Goal: Task Accomplishment & Management: Manage account settings

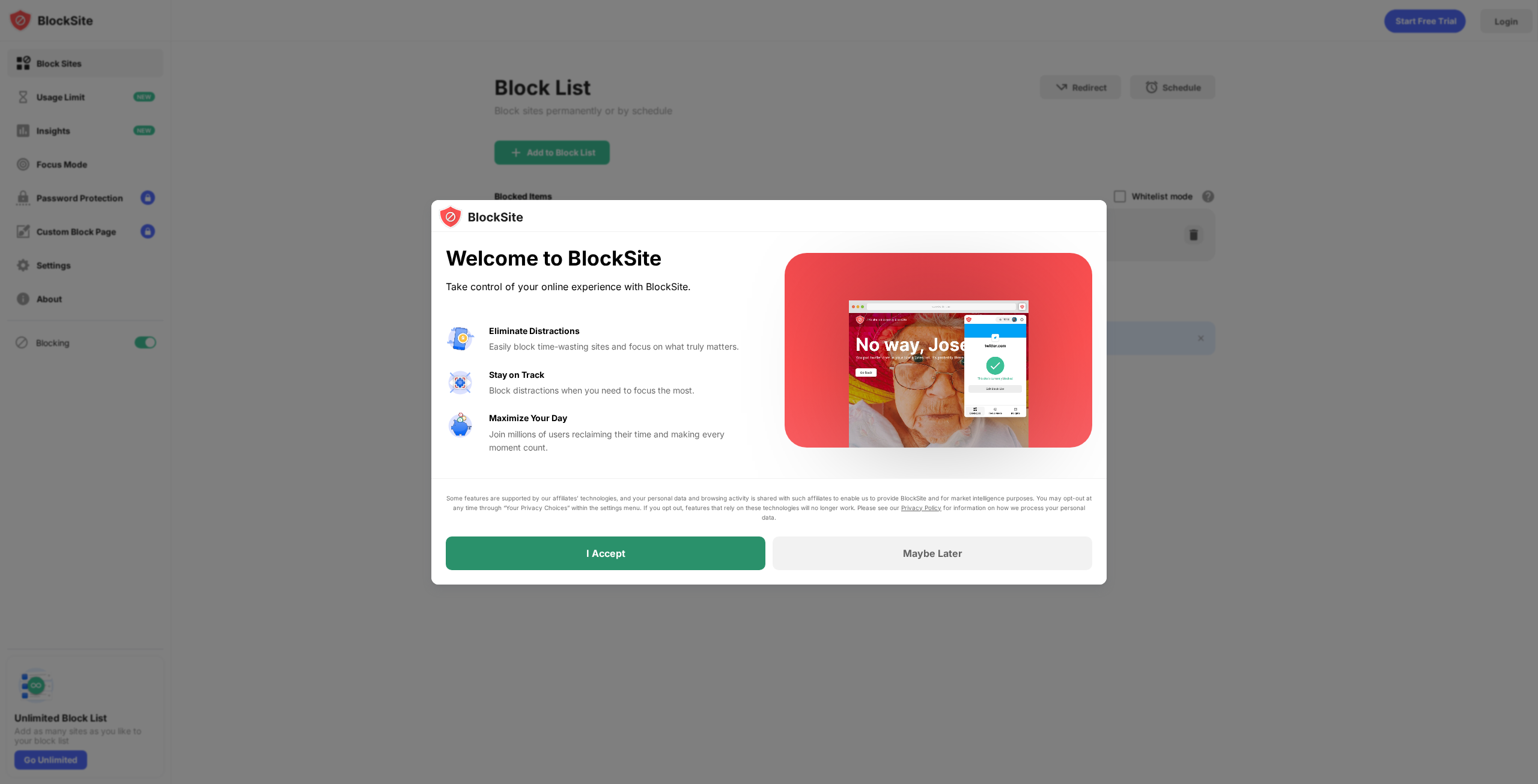
click at [654, 551] on div "I Accept" at bounding box center [605, 553] width 320 height 34
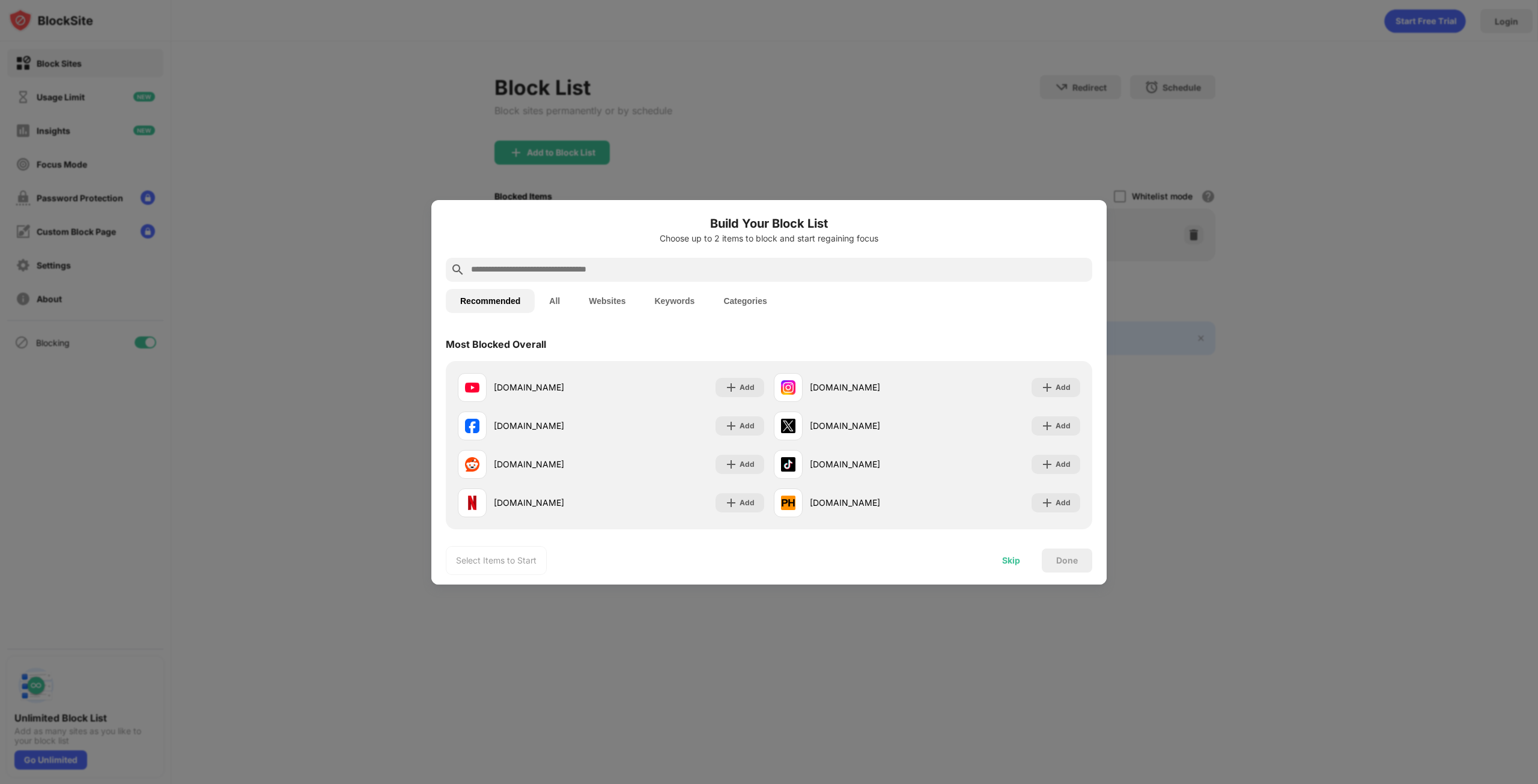
click at [1006, 560] on div "Skip" at bounding box center [1011, 560] width 18 height 10
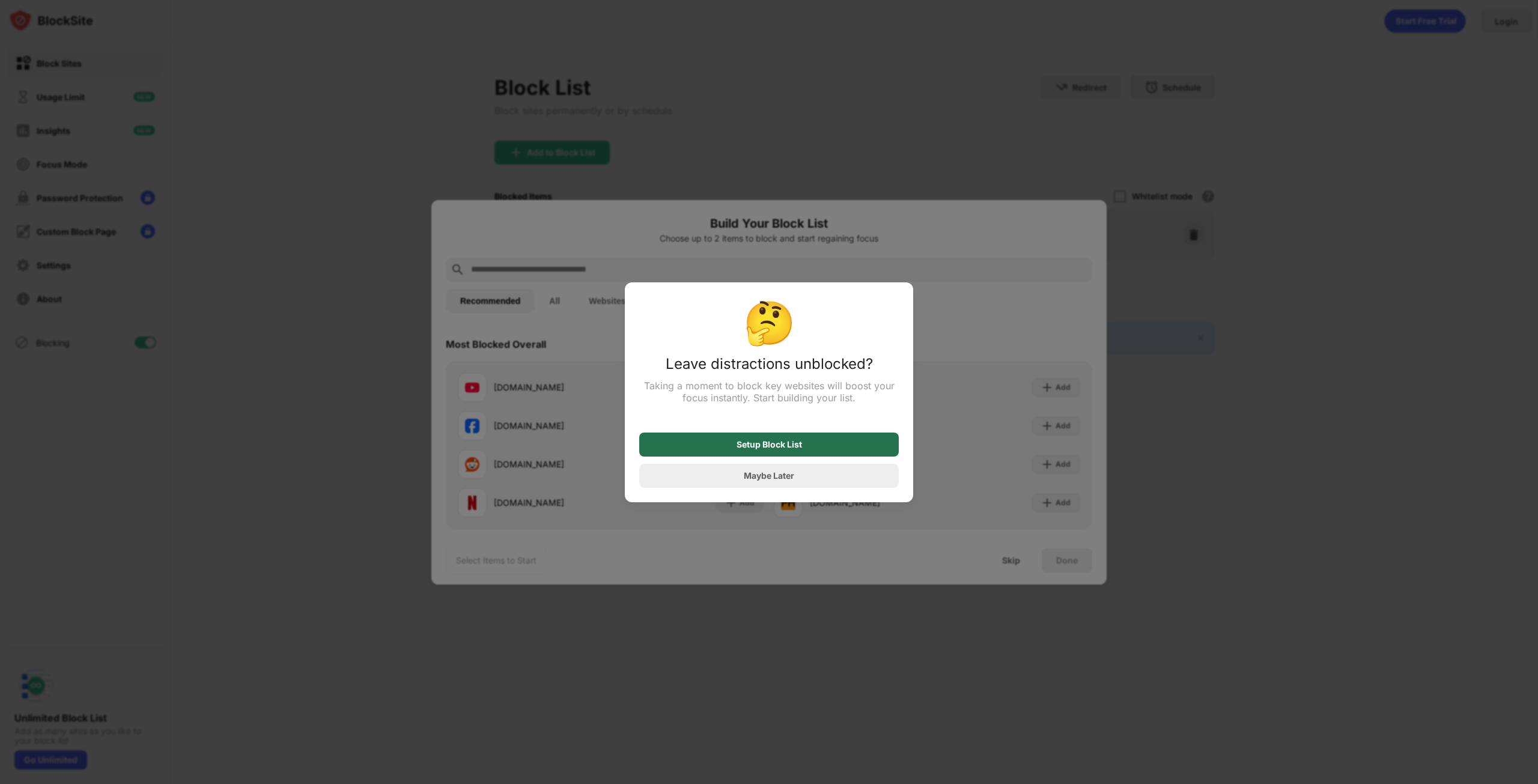
click at [789, 447] on div "Setup Block List" at bounding box center [769, 444] width 66 height 10
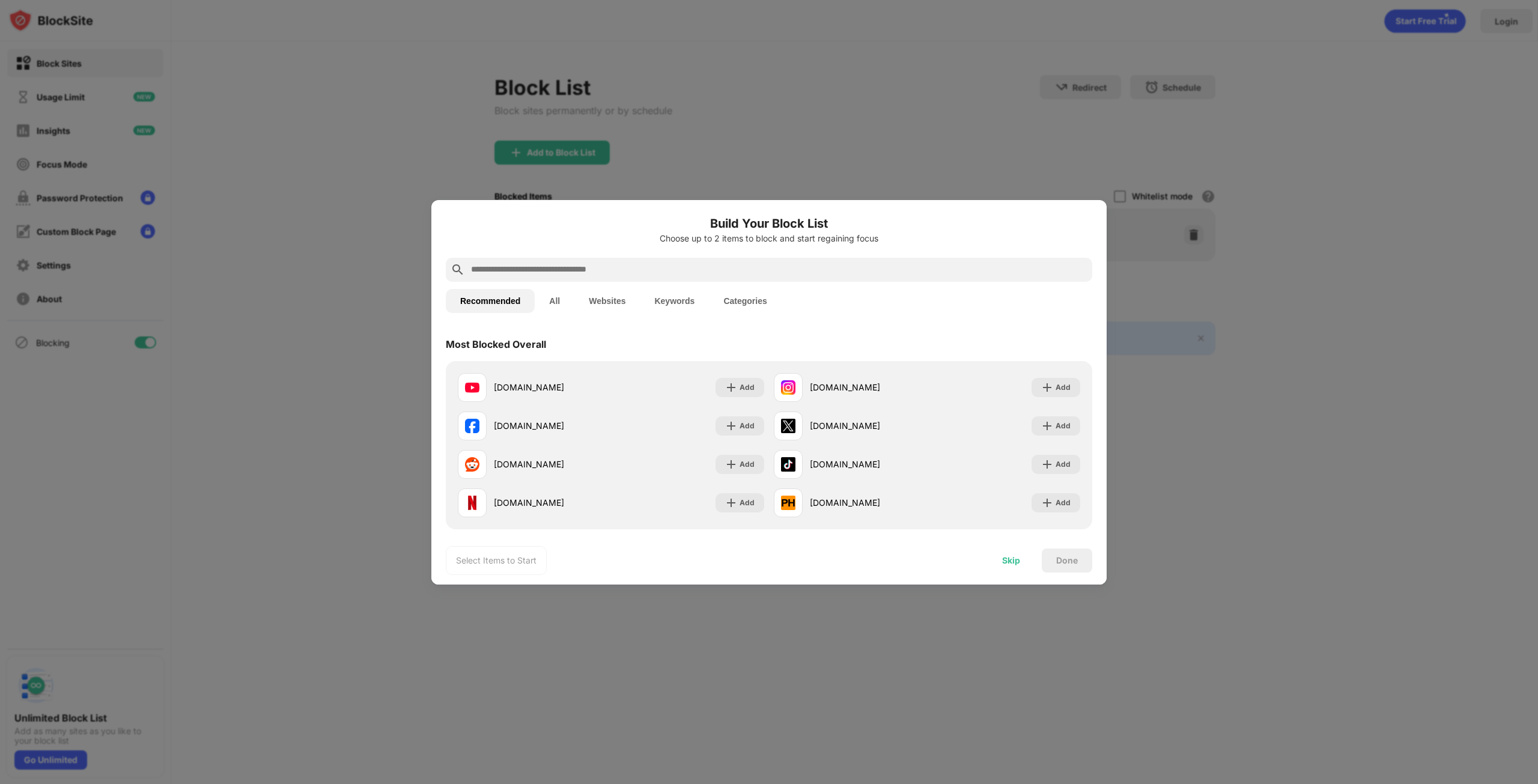
click at [1003, 564] on div "Skip" at bounding box center [1011, 560] width 18 height 10
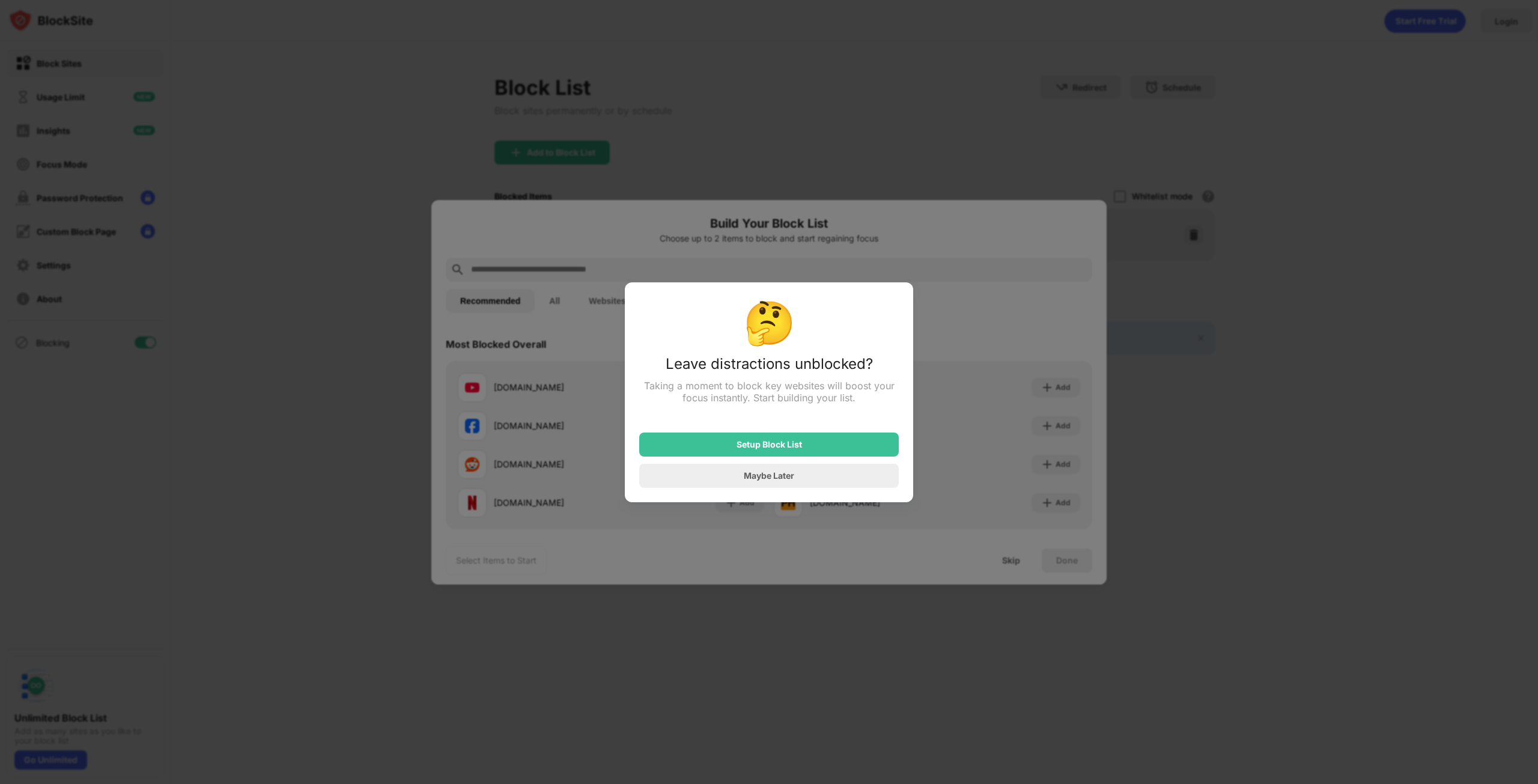
drag, startPoint x: 789, startPoint y: 442, endPoint x: 788, endPoint y: 488, distance: 46.0
click at [788, 488] on div "Setup Block List Maybe Later" at bounding box center [769, 453] width 260 height 70
click at [784, 480] on div "Maybe Later" at bounding box center [768, 475] width 50 height 10
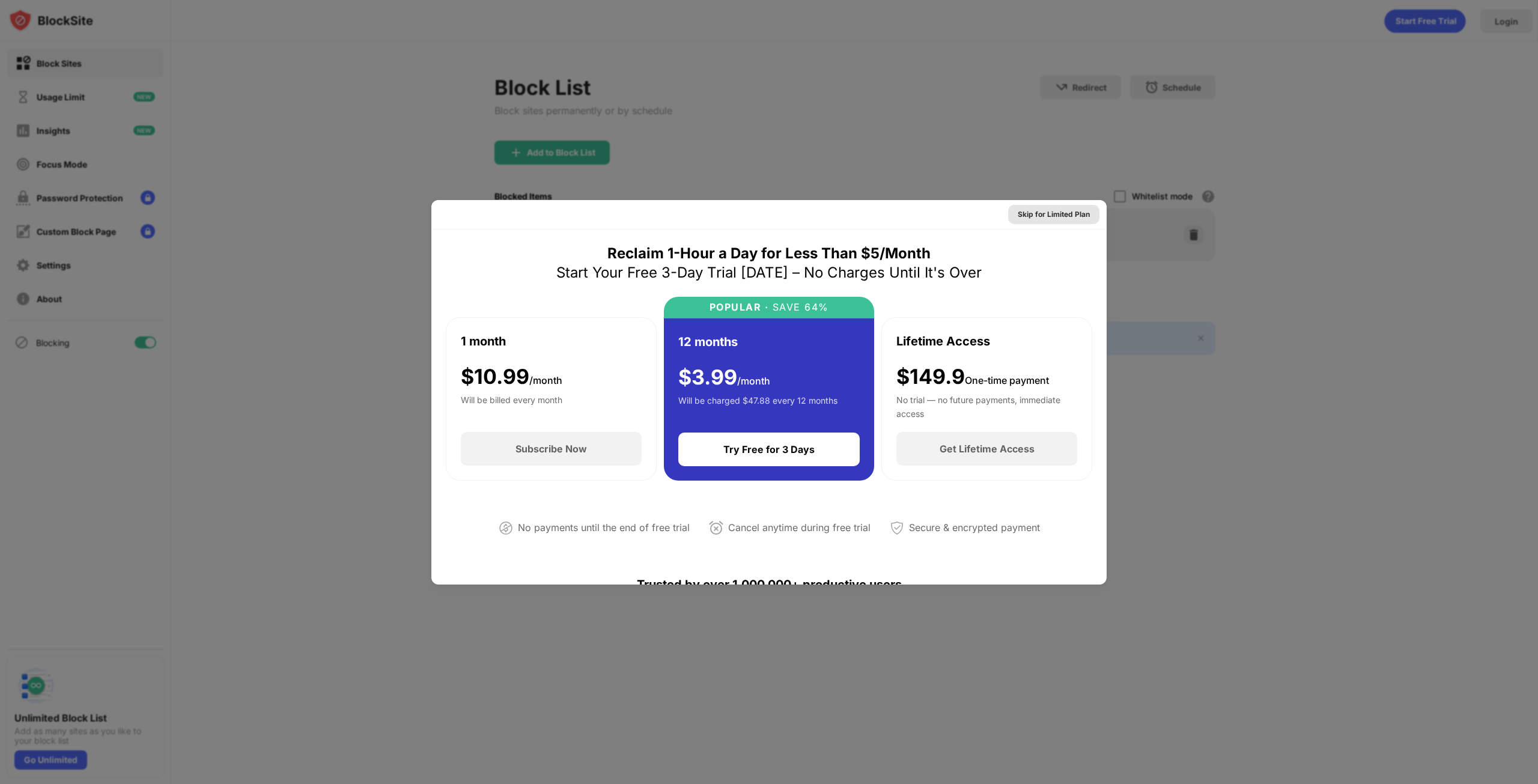
click at [1067, 210] on div "Skip for Limited Plan" at bounding box center [1053, 214] width 72 height 12
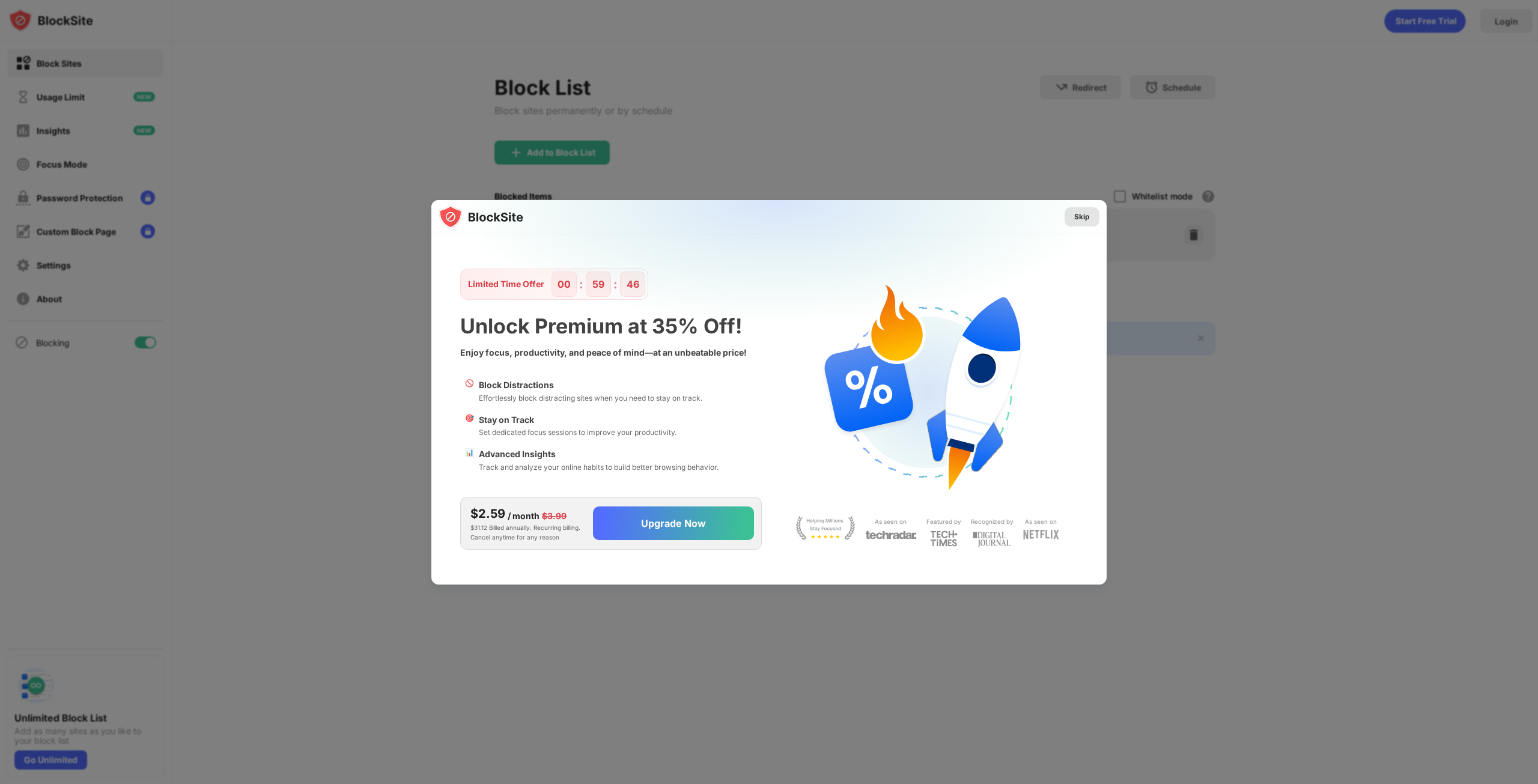
click at [1084, 213] on div "Skip" at bounding box center [1082, 216] width 16 height 12
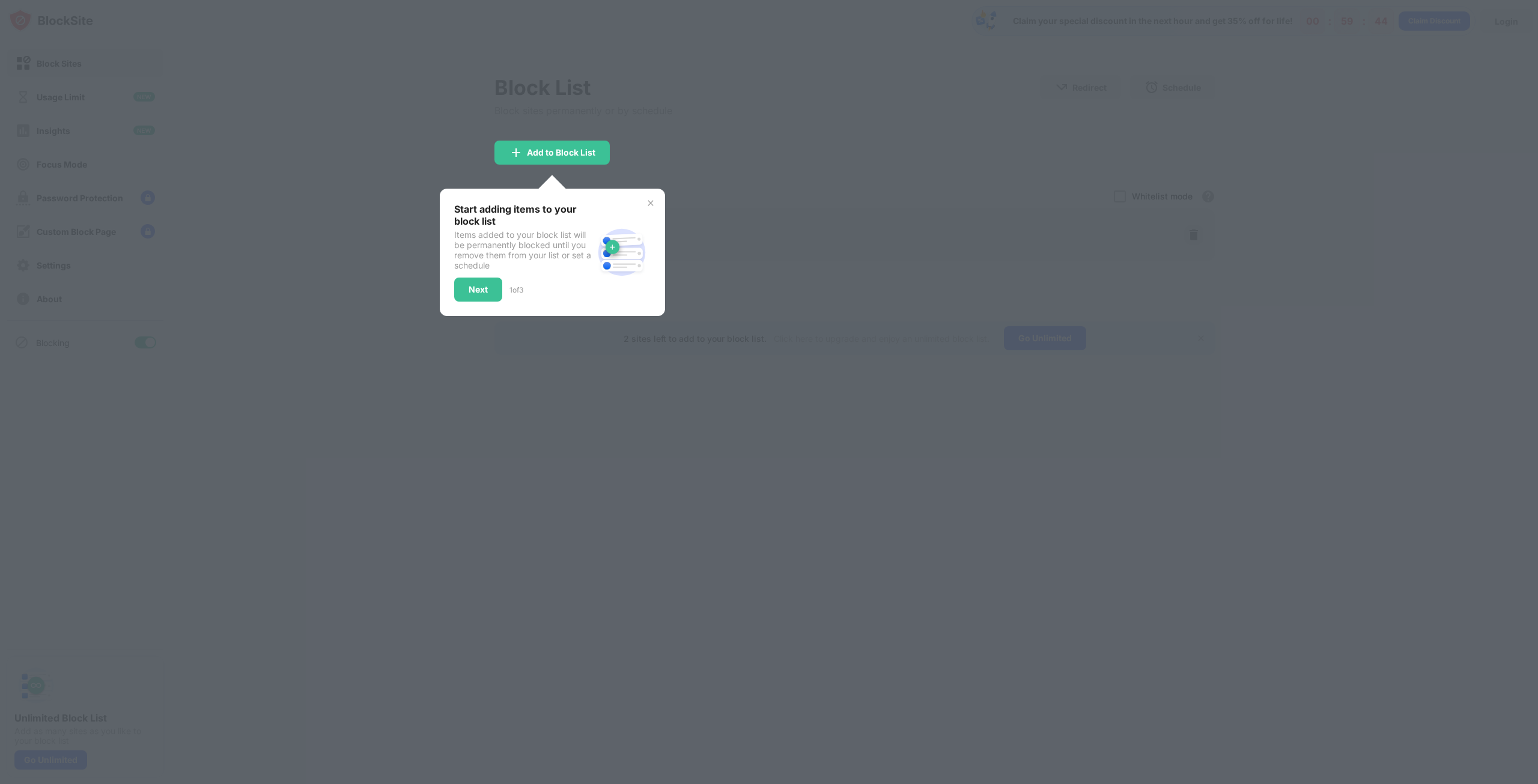
click at [652, 202] on img at bounding box center [650, 203] width 10 height 10
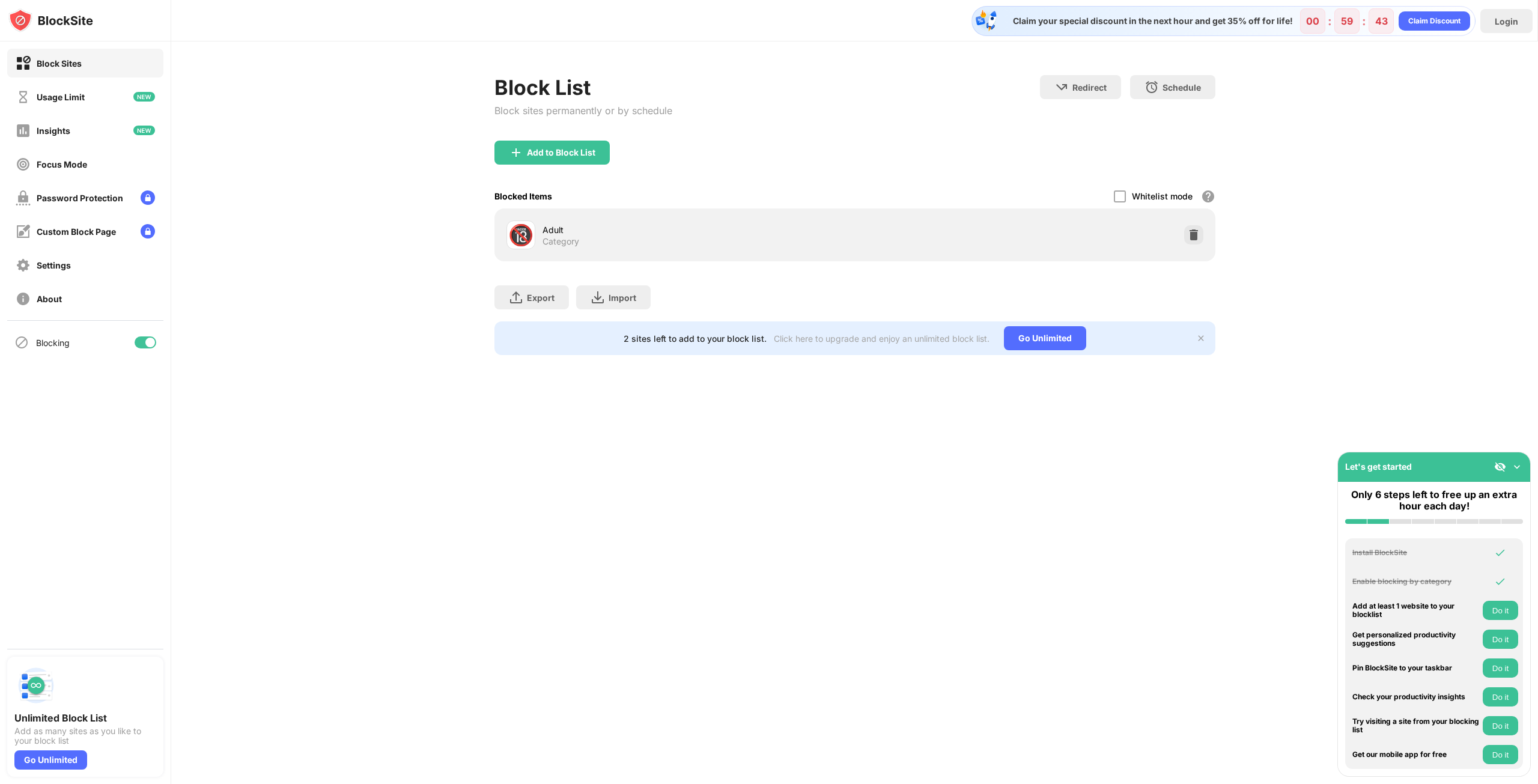
click at [810, 226] on div "Adult" at bounding box center [699, 230] width 312 height 12
click at [545, 224] on div "Adult" at bounding box center [699, 230] width 312 height 12
click at [1191, 233] on img at bounding box center [1193, 235] width 12 height 12
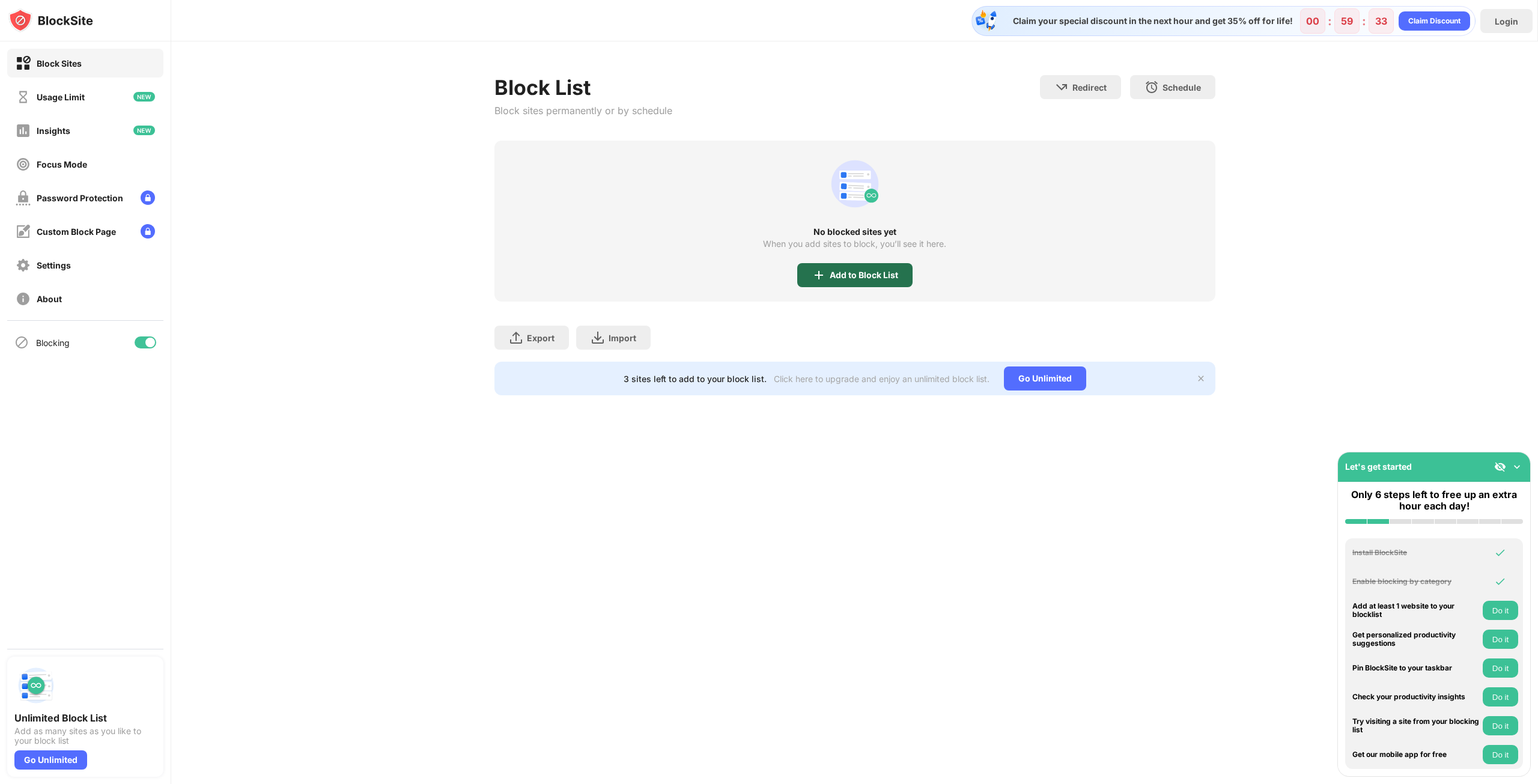
click at [835, 275] on div "Add to Block List" at bounding box center [864, 275] width 68 height 10
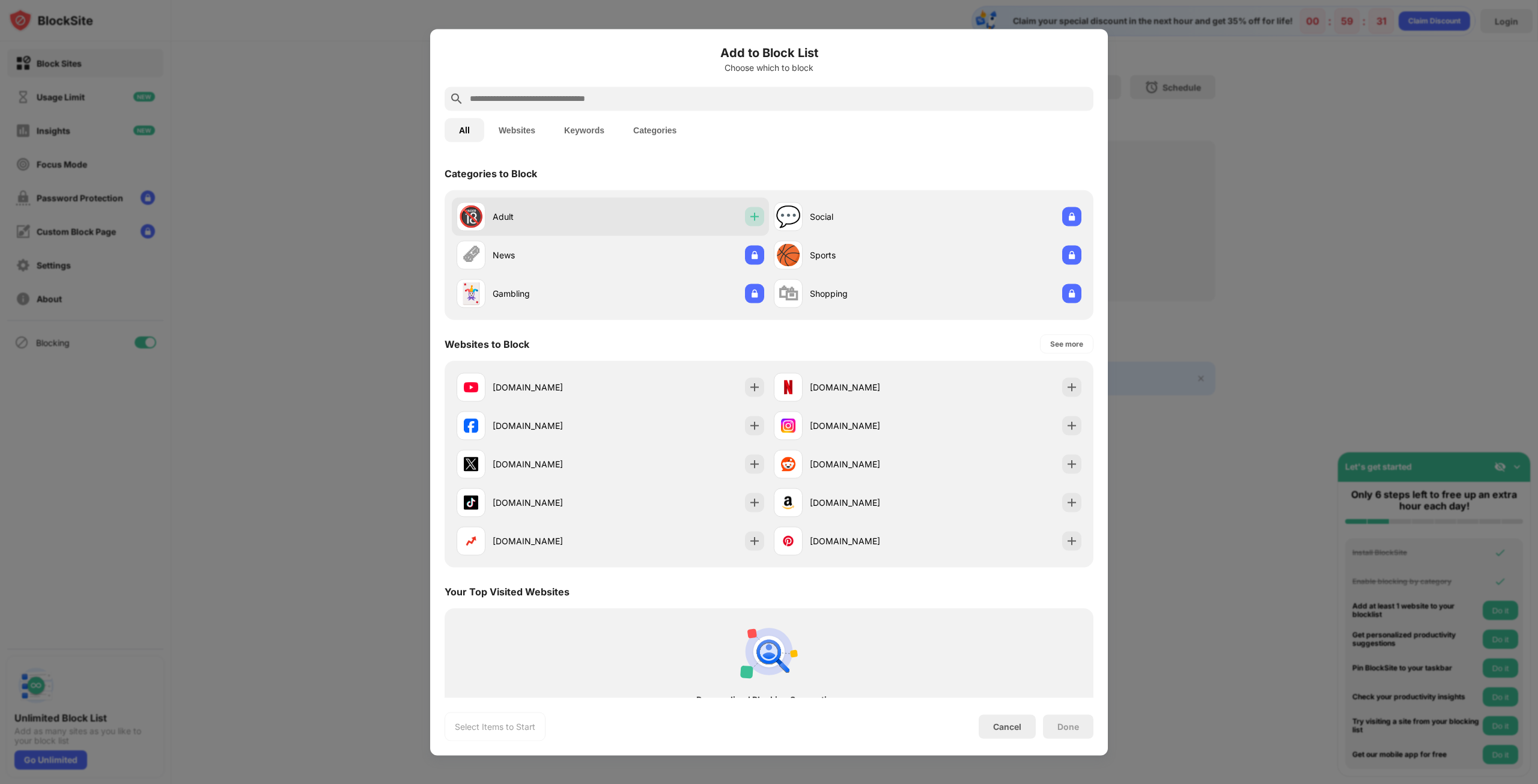
click at [750, 215] on img at bounding box center [754, 216] width 12 height 12
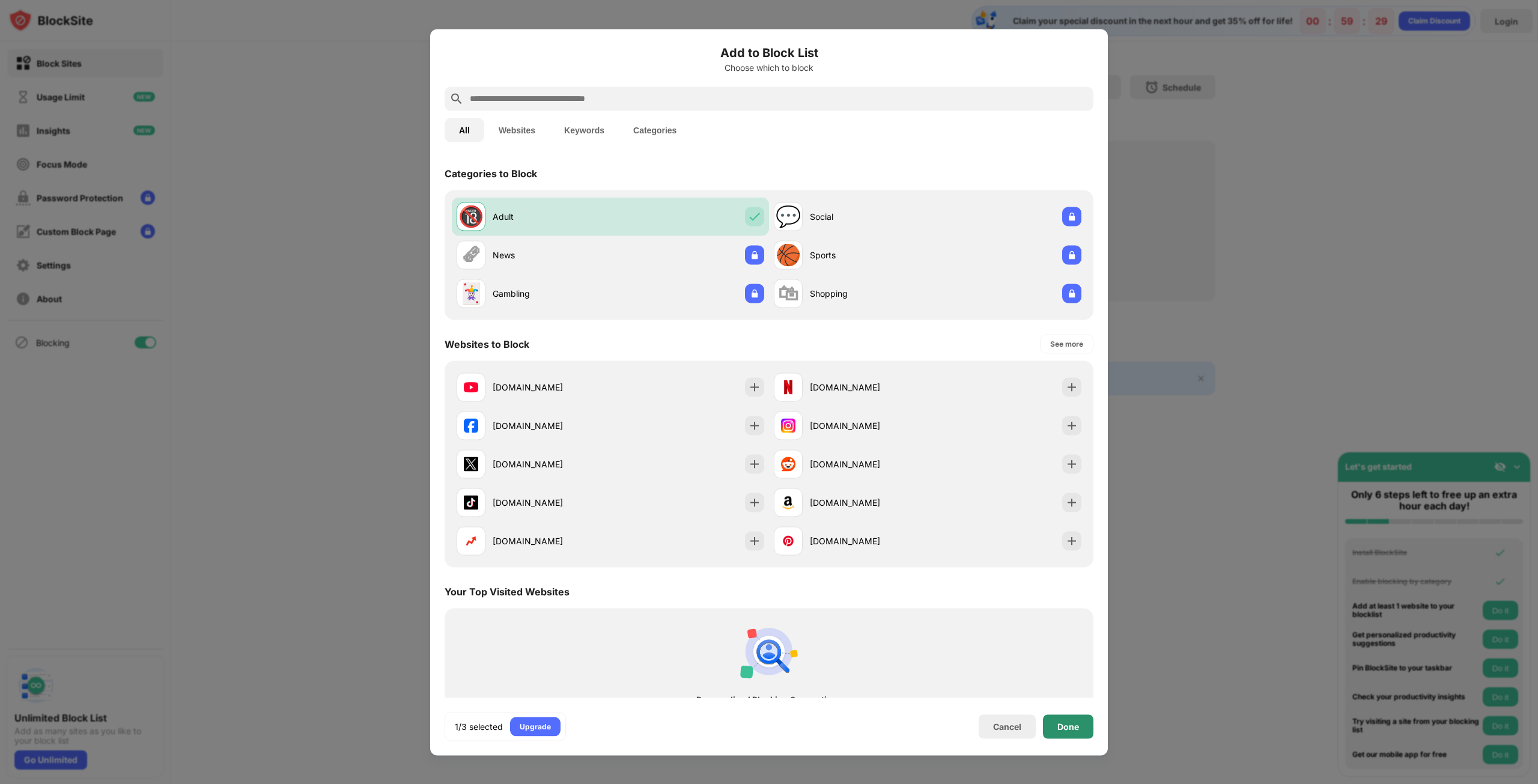
click at [1078, 723] on div "Done" at bounding box center [1067, 726] width 21 height 10
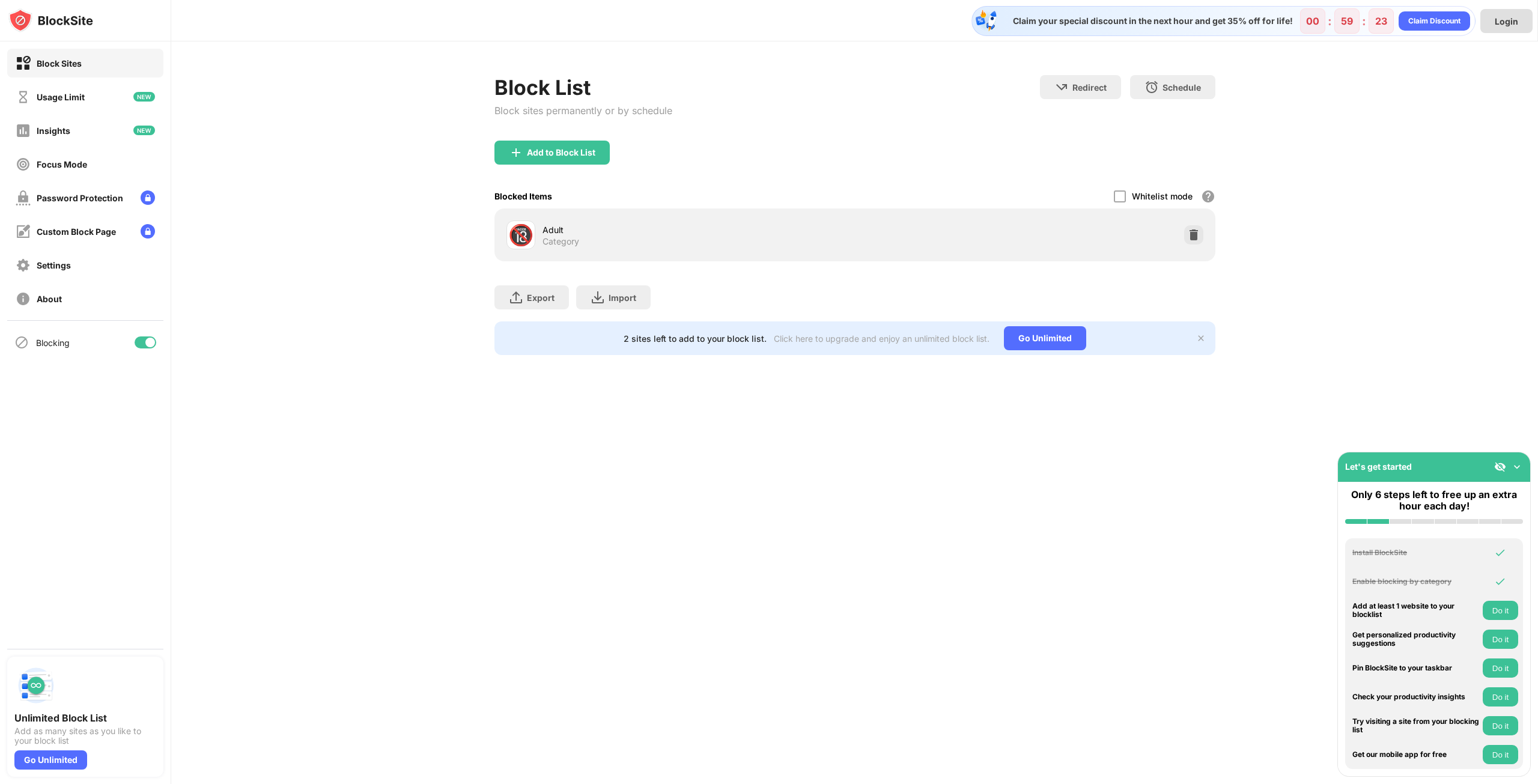
click at [1501, 21] on div "Login" at bounding box center [1506, 21] width 23 height 10
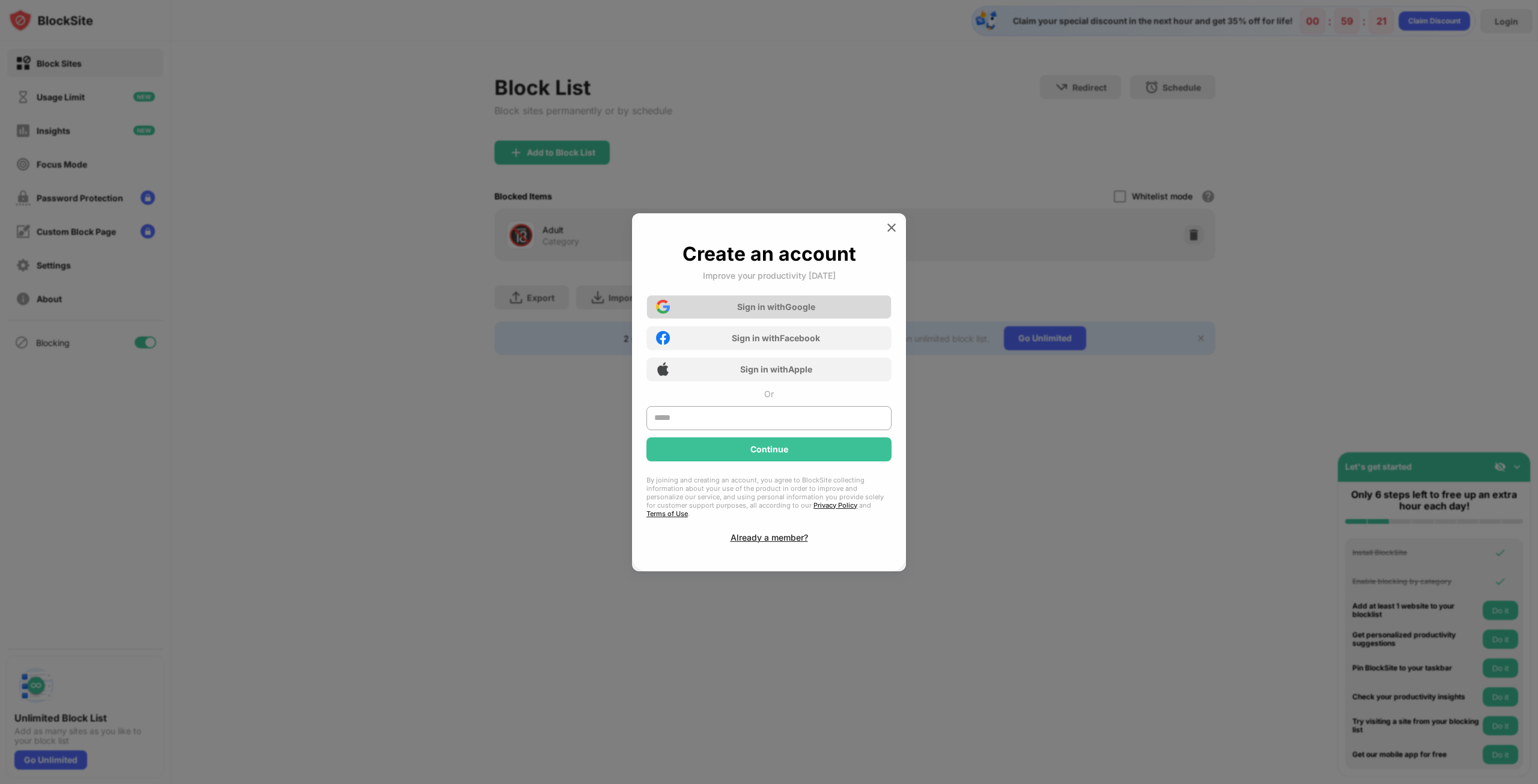
click at [775, 312] on div "Sign in with Google" at bounding box center [776, 306] width 78 height 10
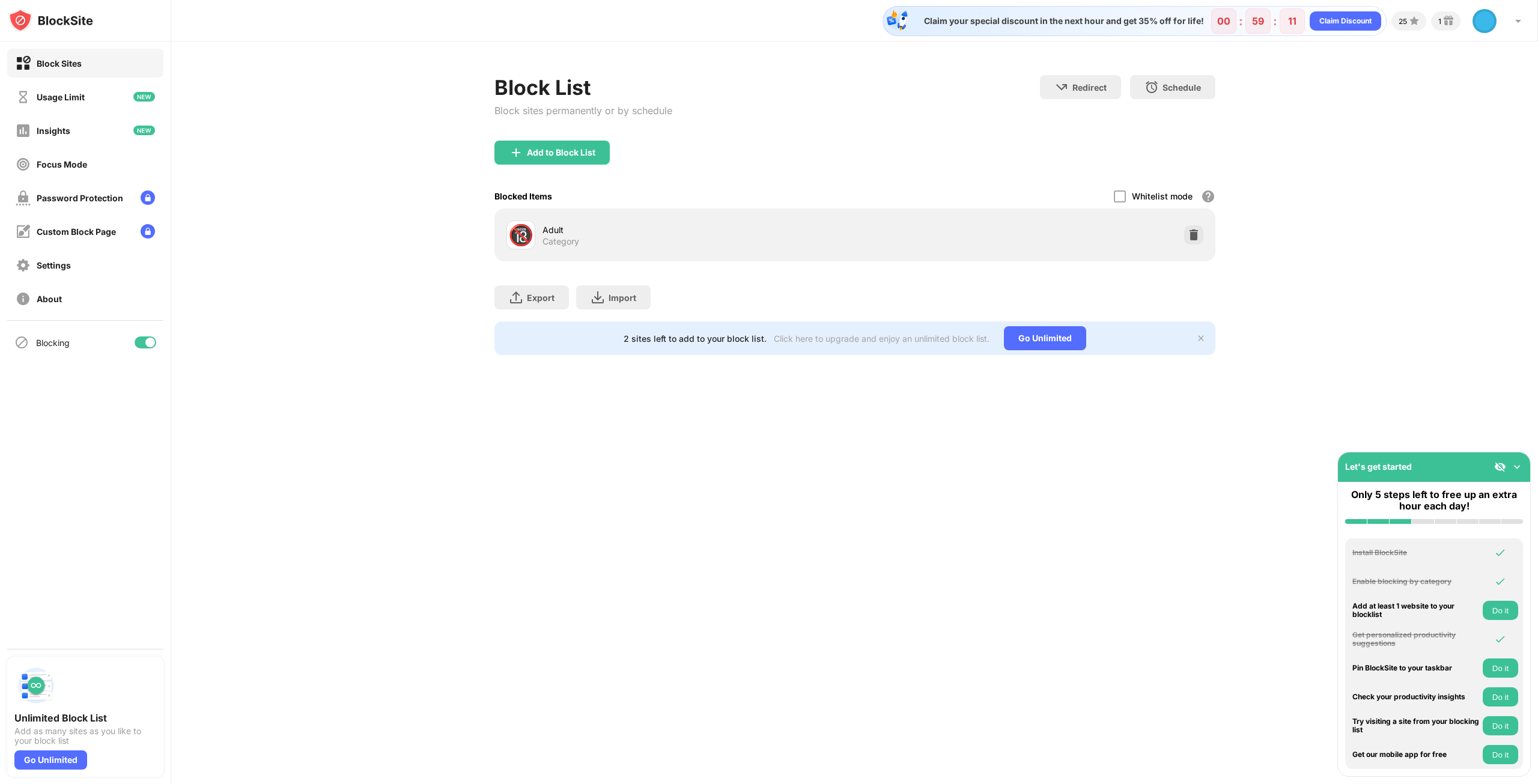
click at [534, 233] on div "🔞" at bounding box center [520, 235] width 26 height 25
click at [552, 236] on div "Category" at bounding box center [561, 242] width 37 height 11
drag, startPoint x: 552, startPoint y: 235, endPoint x: 491, endPoint y: 222, distance: 62.4
click at [491, 222] on div "Block List Block sites permanently or by schedule Redirect Choose a site to be …" at bounding box center [855, 215] width 1367 height 347
click at [1196, 338] on img at bounding box center [1200, 338] width 10 height 10
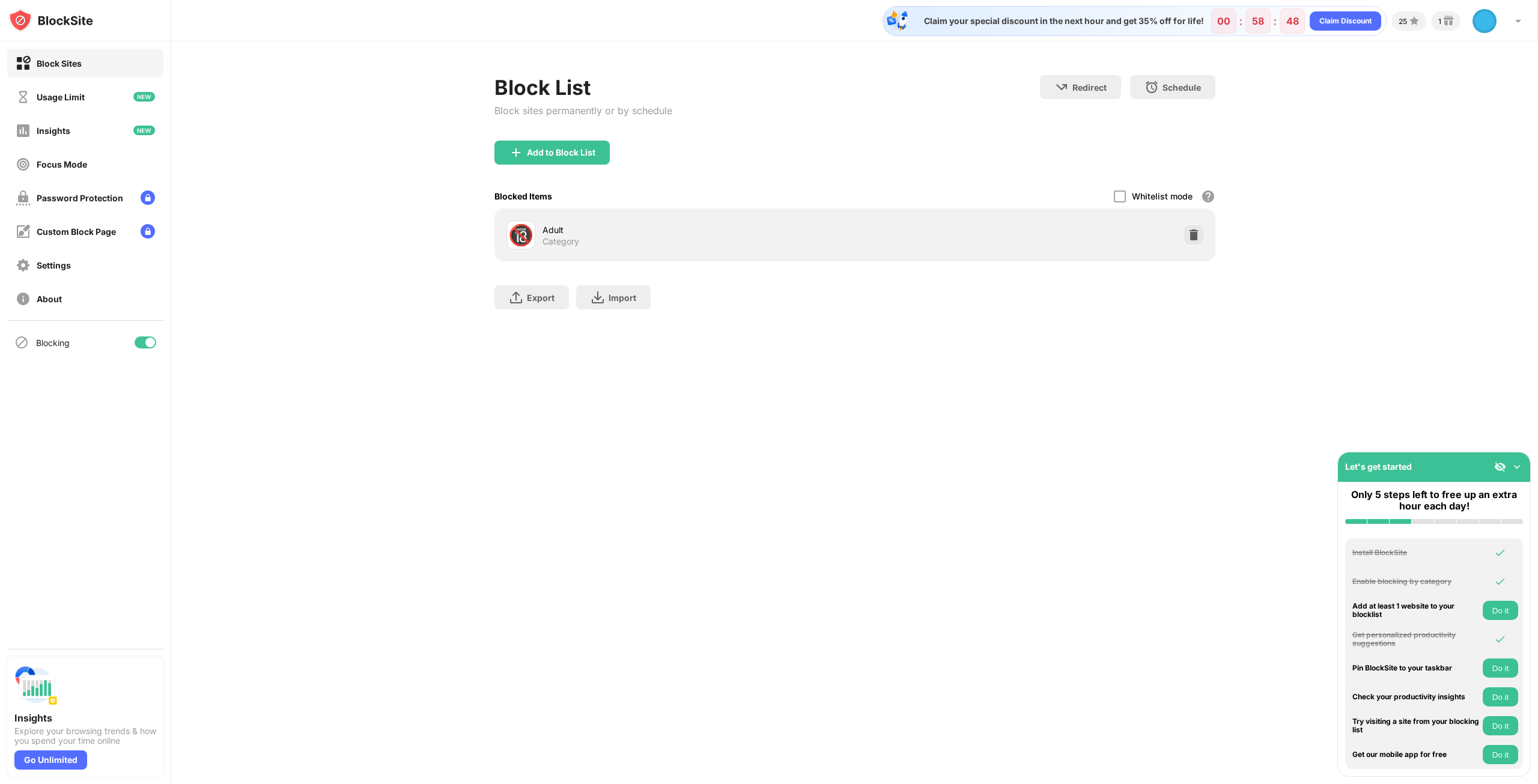
click at [1516, 468] on img at bounding box center [1516, 466] width 12 height 12
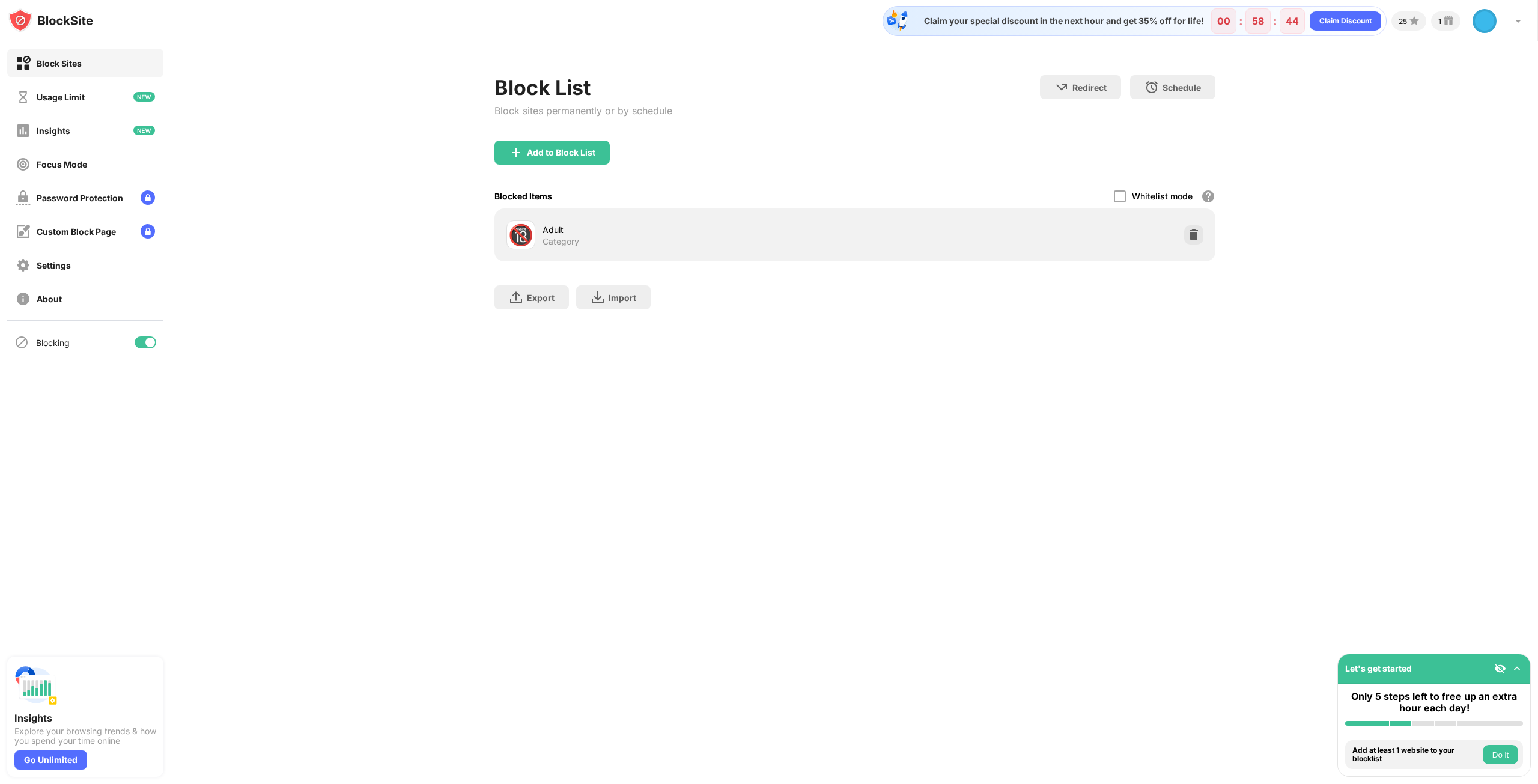
drag, startPoint x: 558, startPoint y: 233, endPoint x: 491, endPoint y: 252, distance: 69.6
click at [491, 252] on div "Block List Block sites permanently or by schedule Redirect Choose a site to be …" at bounding box center [855, 198] width 1367 height 313
click at [809, 349] on div "Block List Block sites permanently or by schedule Redirect Choose a site to be …" at bounding box center [855, 198] width 1367 height 313
click at [665, 86] on div "Block List" at bounding box center [583, 88] width 178 height 25
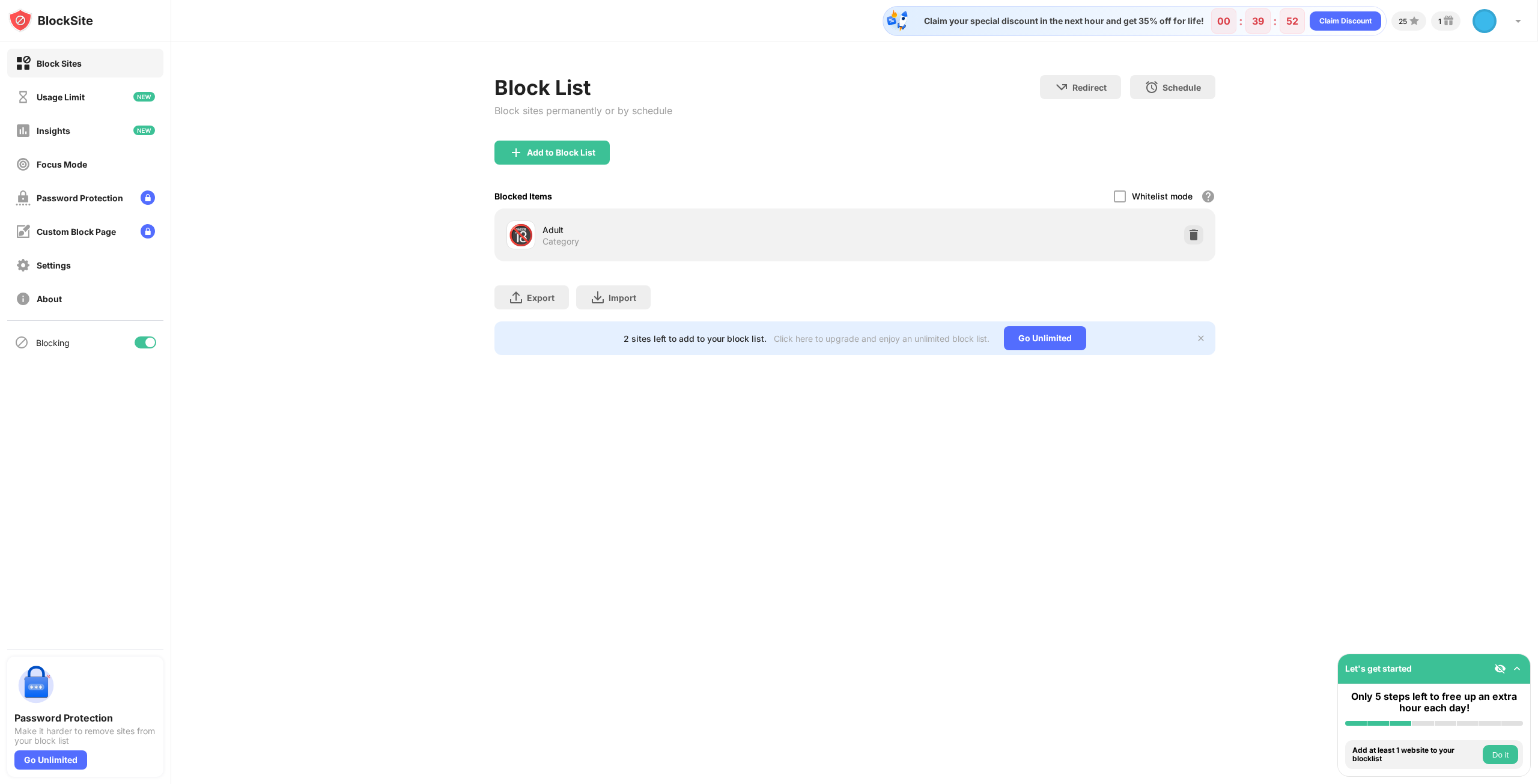
drag, startPoint x: 1205, startPoint y: 235, endPoint x: 1196, endPoint y: 236, distance: 9.1
click at [1201, 236] on div "🔞 Adult Category" at bounding box center [855, 235] width 706 height 39
click at [1185, 236] on div at bounding box center [1194, 235] width 19 height 19
